Goal: Find specific page/section: Find specific page/section

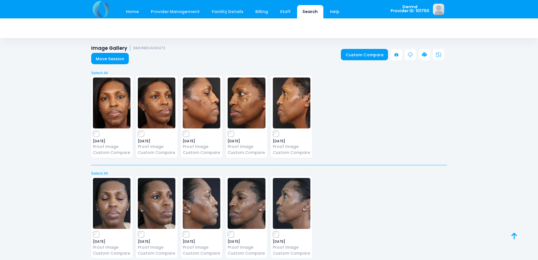
click at [306, 12] on link "Search" at bounding box center [310, 11] width 26 height 13
click at [305, 12] on link "Search" at bounding box center [310, 11] width 26 height 13
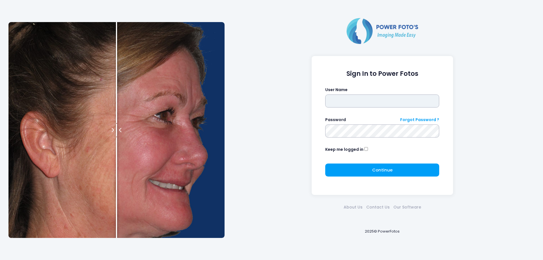
type input "*****"
click at [398, 178] on div "Continue Please wait..." at bounding box center [382, 172] width 114 height 18
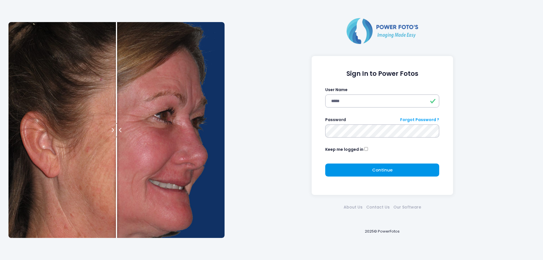
click at [400, 174] on button "Continue Please wait..." at bounding box center [382, 169] width 114 height 13
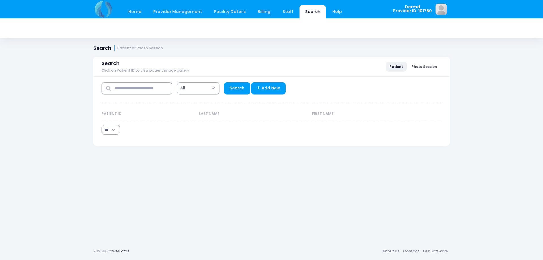
select select "***"
click at [151, 92] on input "text" at bounding box center [136, 88] width 71 height 12
type input "*****"
click at [226, 89] on link "Search" at bounding box center [237, 88] width 26 height 12
select select "***"
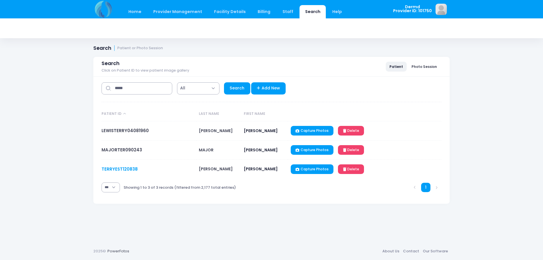
click at [129, 169] on link "TERRYEST120838" at bounding box center [119, 169] width 36 height 6
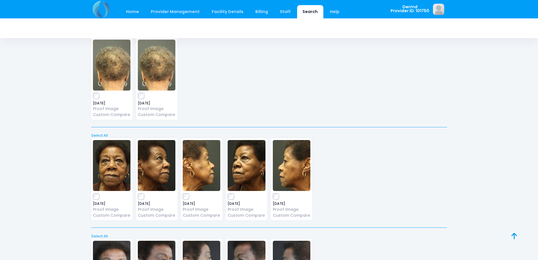
scroll to position [1024, 0]
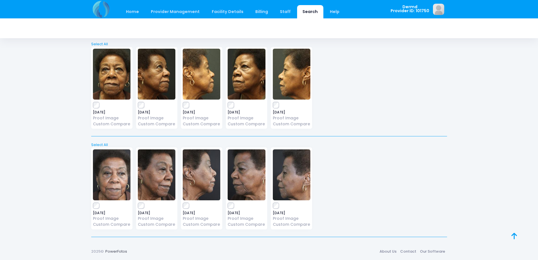
click at [112, 175] on img at bounding box center [112, 174] width 38 height 51
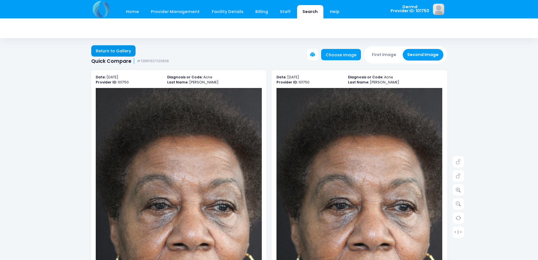
click at [119, 52] on link "Return to Gallery" at bounding box center [113, 50] width 45 height 11
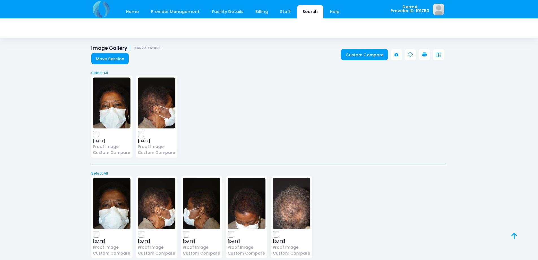
drag, startPoint x: 0, startPoint y: 0, endPoint x: 292, endPoint y: 114, distance: 313.2
click at [291, 115] on div "[DATE] Proof Image Custom Compare [DATE] Proof Image" at bounding box center [269, 117] width 360 height 91
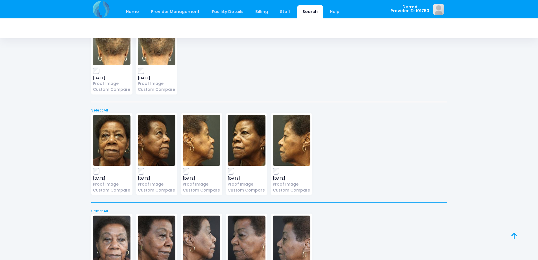
scroll to position [1024, 0]
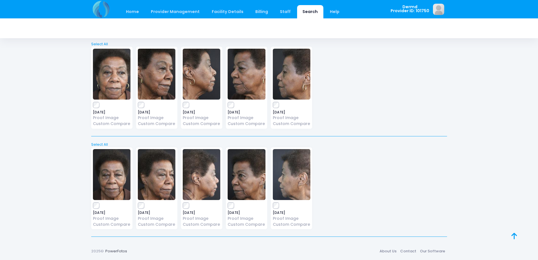
scroll to position [1124, 0]
click at [107, 178] on img at bounding box center [112, 174] width 38 height 51
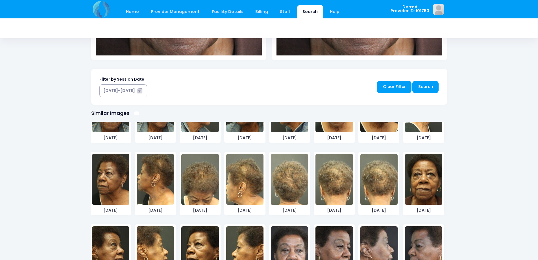
scroll to position [442, 0]
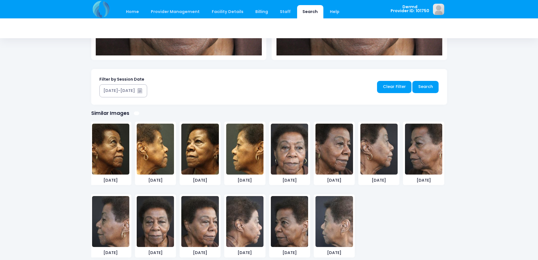
click at [161, 219] on img at bounding box center [155, 221] width 37 height 51
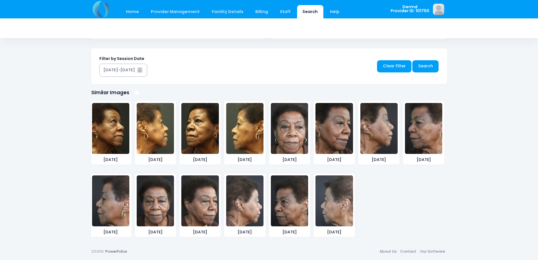
click at [206, 209] on img at bounding box center [199, 200] width 37 height 51
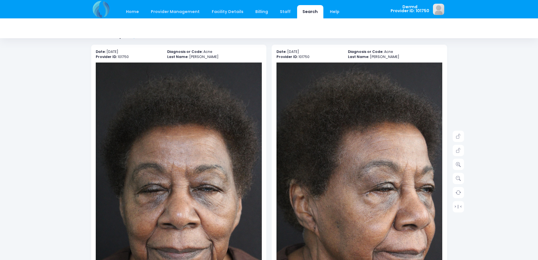
scroll to position [0, 0]
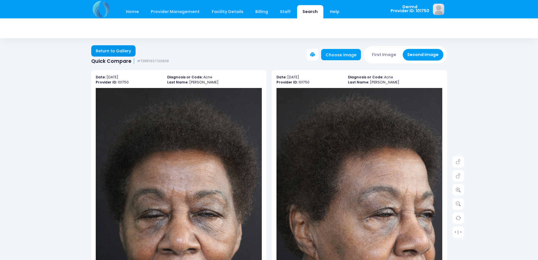
click at [127, 48] on link "Return to Gallery" at bounding box center [113, 50] width 45 height 11
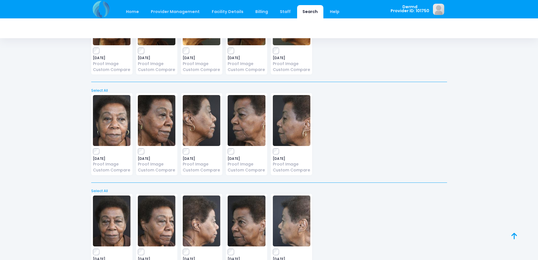
scroll to position [1124, 0]
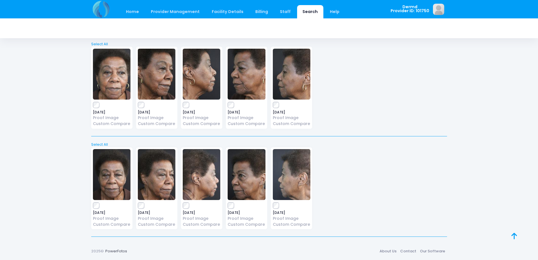
click at [292, 179] on img at bounding box center [292, 174] width 38 height 51
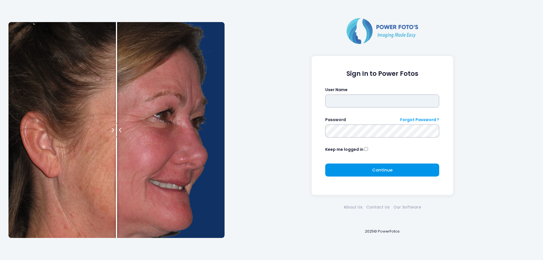
type input "*****"
click at [382, 168] on span "Continue" at bounding box center [382, 170] width 20 height 6
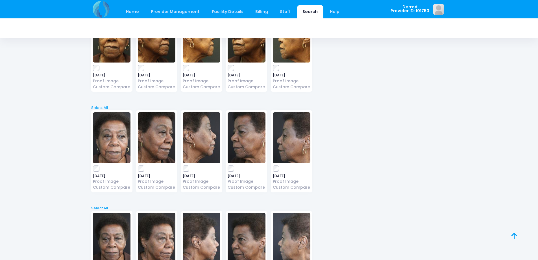
scroll to position [1124, 0]
